Goal: Obtain resource: Download file/media

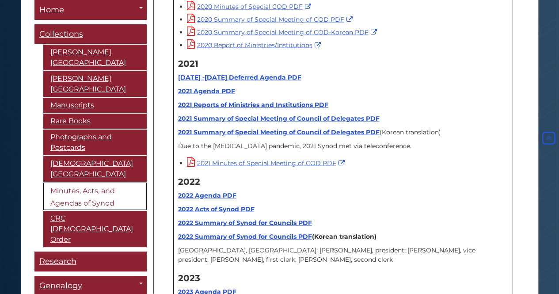
scroll to position [10847, 0]
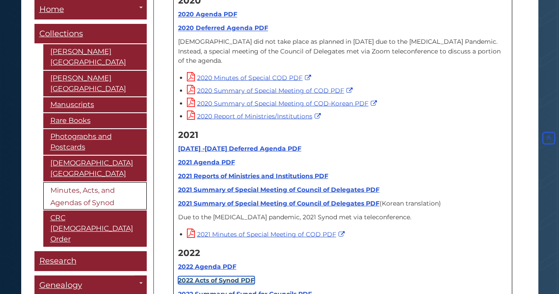
click at [223, 276] on strong "2022 Acts of Synod PDF" at bounding box center [216, 280] width 76 height 8
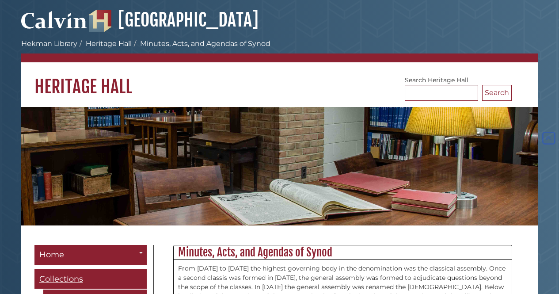
scroll to position [10847, 0]
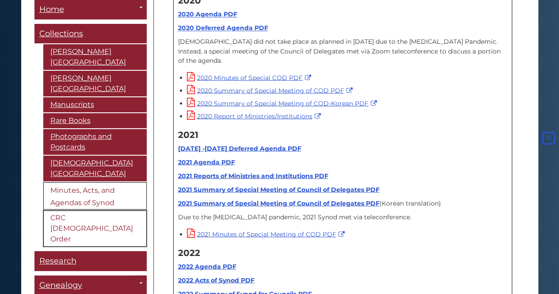
click at [65, 211] on link "CRC [DEMOGRAPHIC_DATA] Order" at bounding box center [94, 229] width 103 height 36
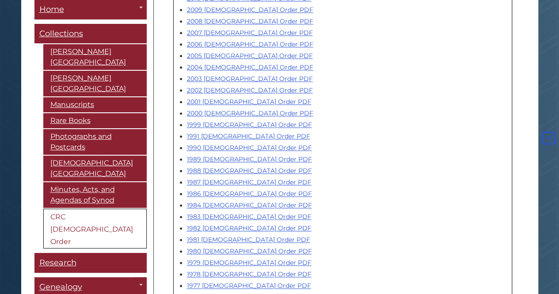
scroll to position [663, 0]
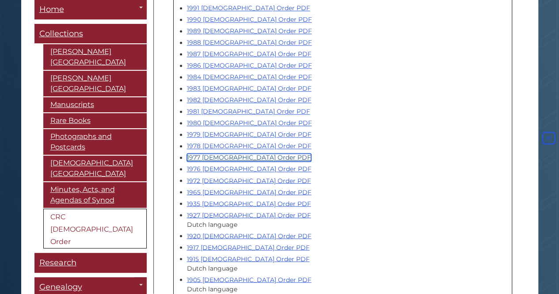
click at [216, 153] on link "1977 Church Order PDF" at bounding box center [249, 157] width 124 height 8
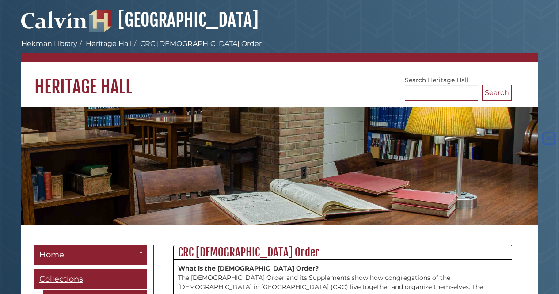
scroll to position [663, 0]
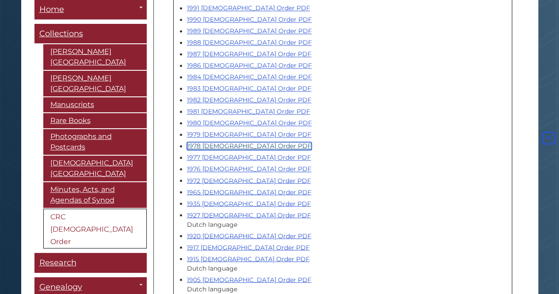
click at [211, 142] on link "1978 Church Order PDF" at bounding box center [249, 146] width 125 height 8
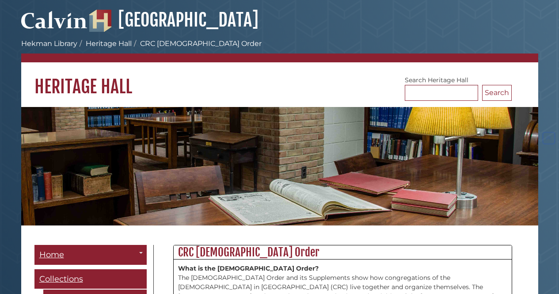
scroll to position [663, 0]
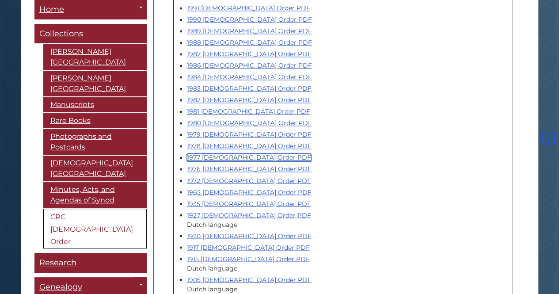
click at [211, 153] on link "1977 Church Order PDF" at bounding box center [249, 157] width 124 height 8
